Goal: Navigation & Orientation: Understand site structure

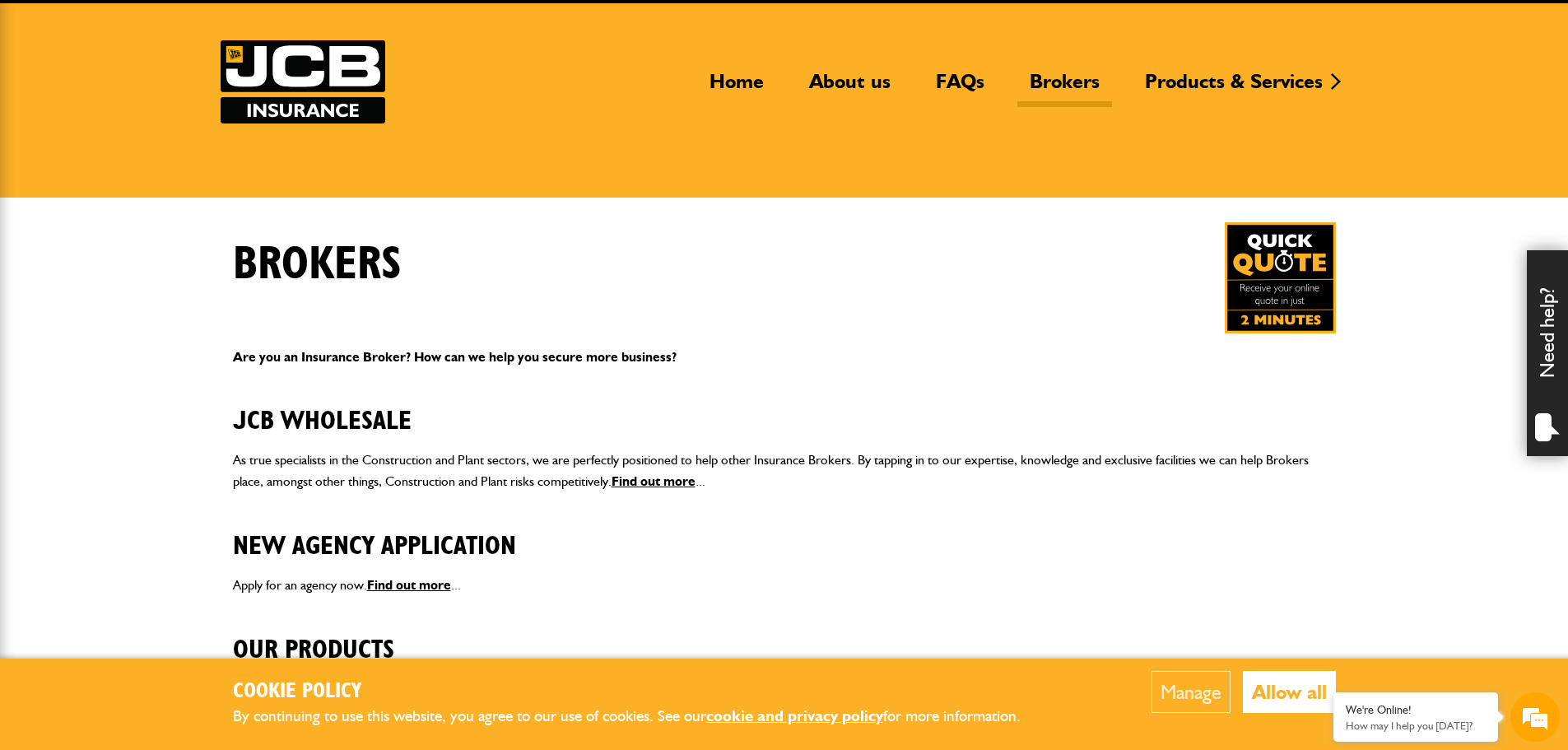
scroll to position [81, 0]
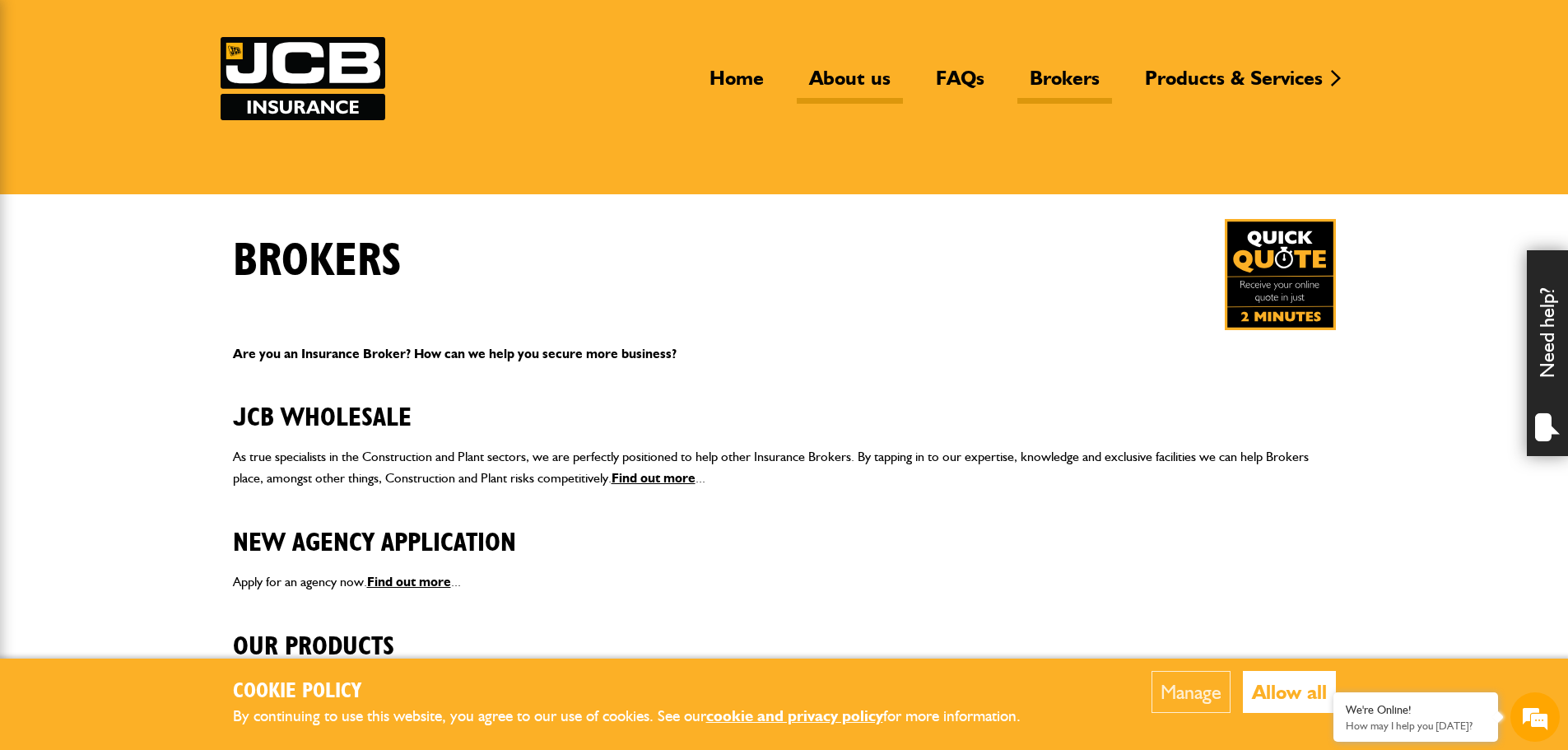
click at [833, 79] on link "About us" at bounding box center [849, 85] width 106 height 38
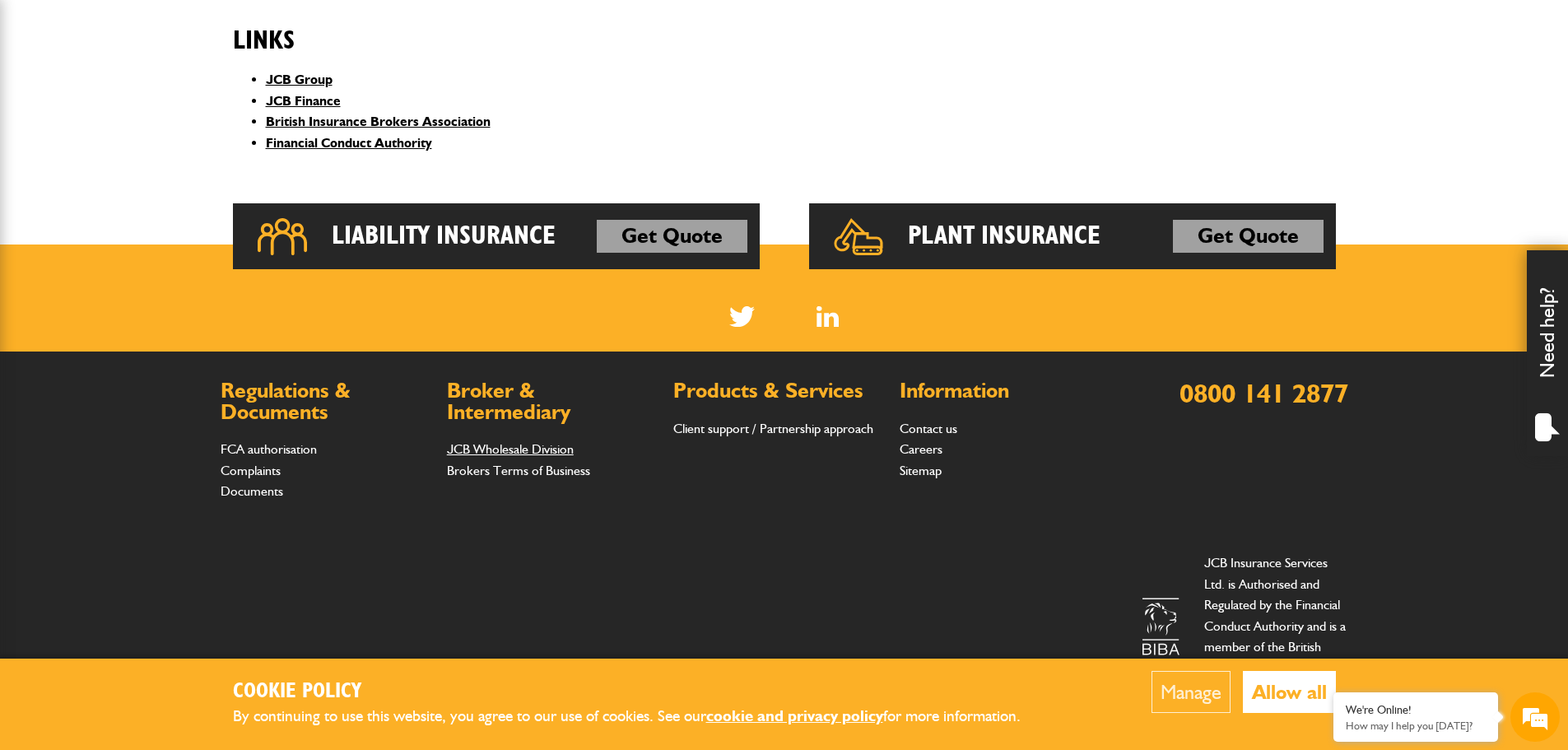
click at [506, 453] on link "JCB Wholesale Division" at bounding box center [510, 449] width 127 height 16
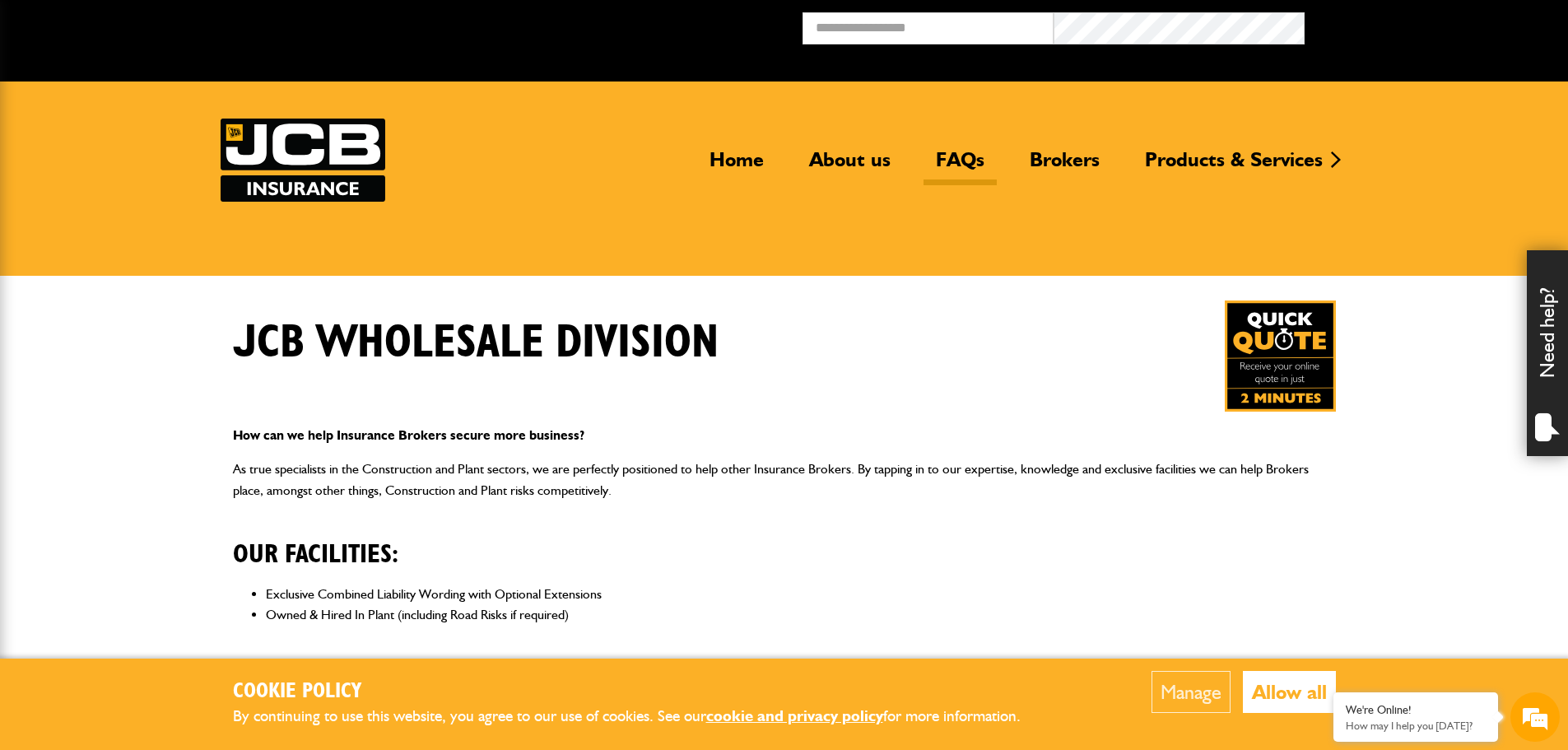
click at [967, 156] on link "FAQs" at bounding box center [960, 167] width 73 height 38
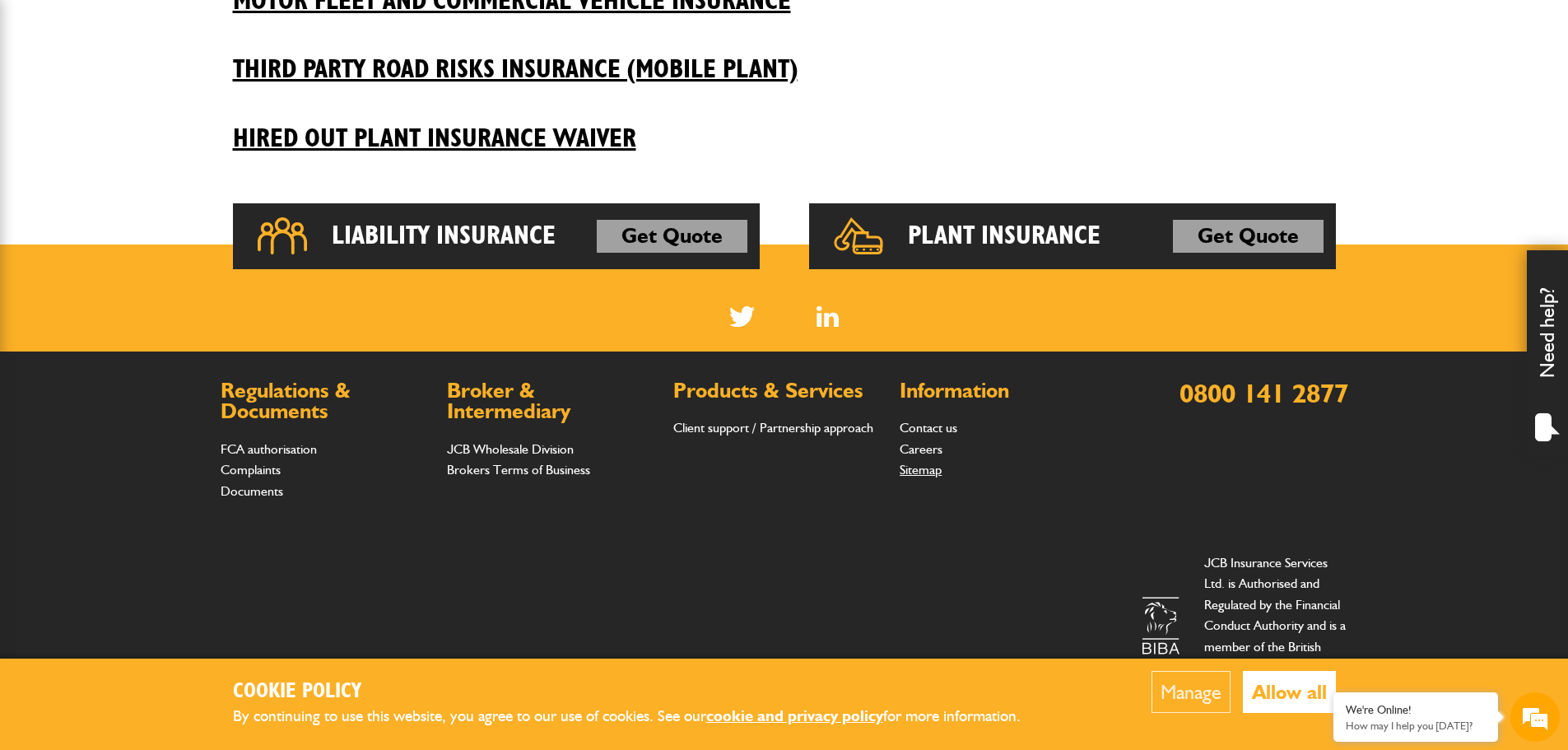
click at [920, 470] on link "Sitemap" at bounding box center [920, 470] width 42 height 16
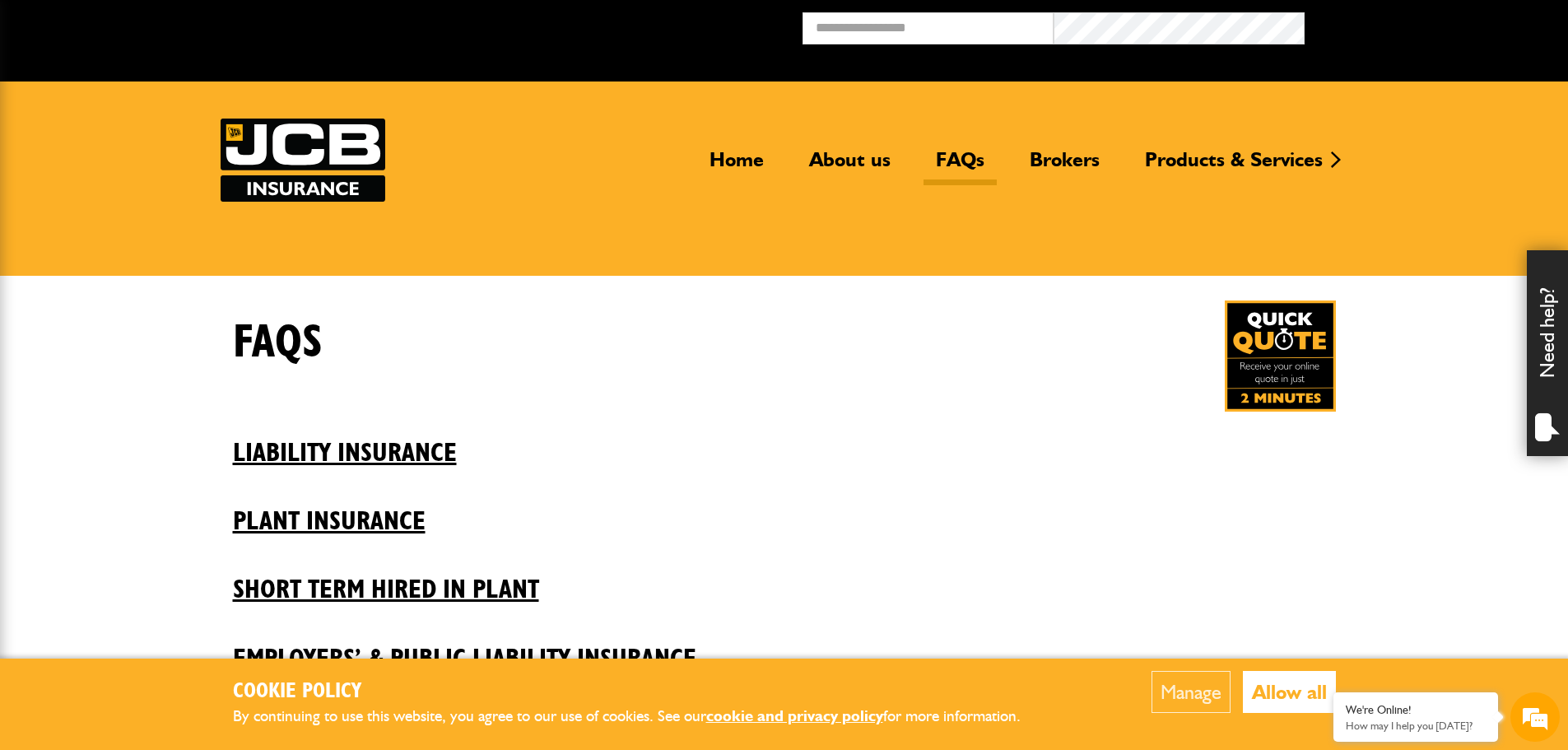
scroll to position [836, 0]
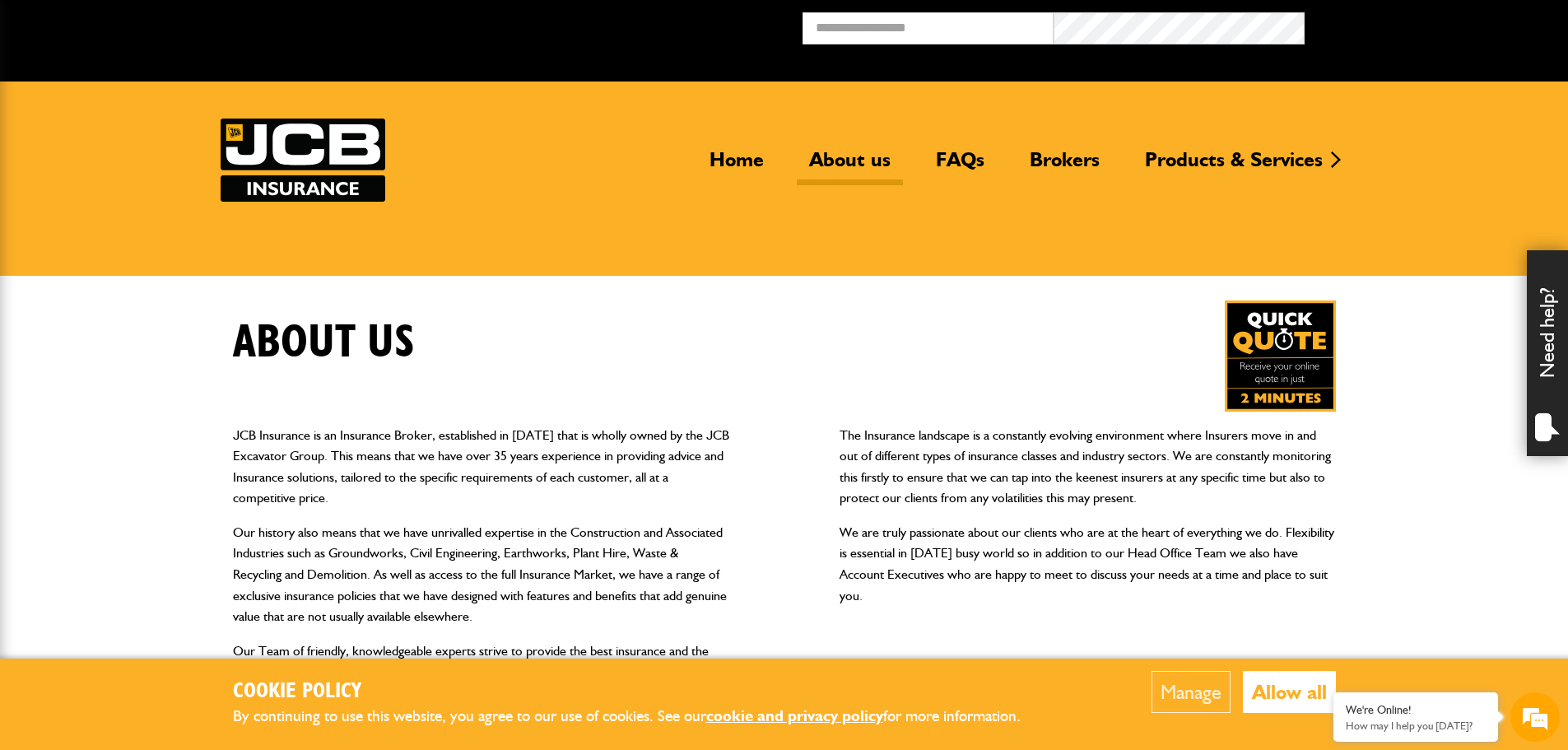
scroll to position [690, 0]
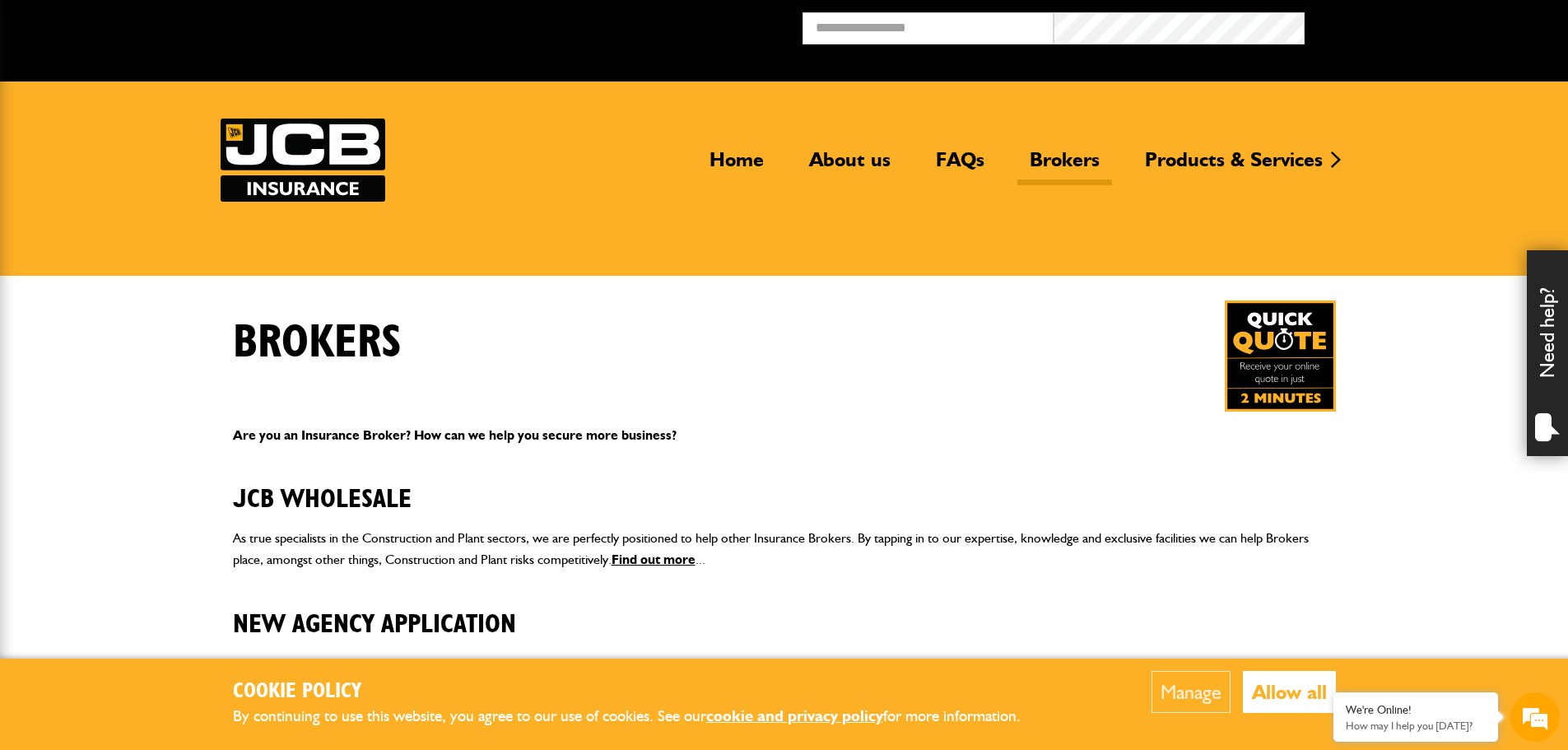
scroll to position [81, 0]
